Goal: Transaction & Acquisition: Purchase product/service

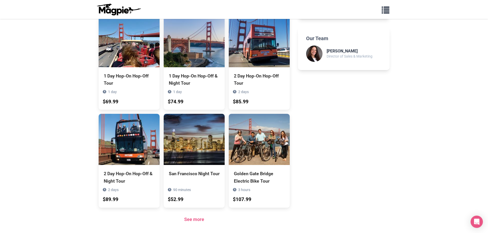
scroll to position [282, 0]
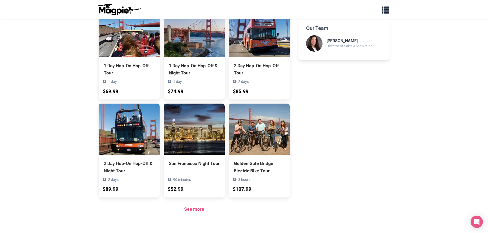
click at [197, 207] on link "See more" at bounding box center [194, 209] width 20 height 5
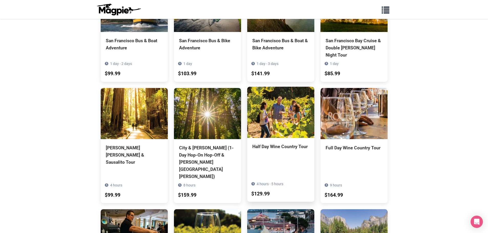
scroll to position [314, 0]
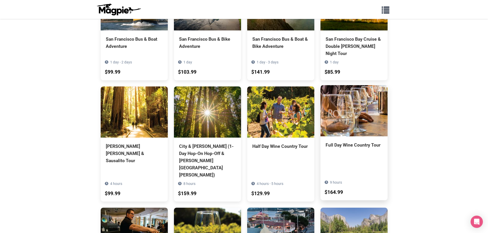
click at [351, 142] on div "Full Day Wine Country Tour" at bounding box center [353, 145] width 57 height 7
